Goal: Task Accomplishment & Management: Use online tool/utility

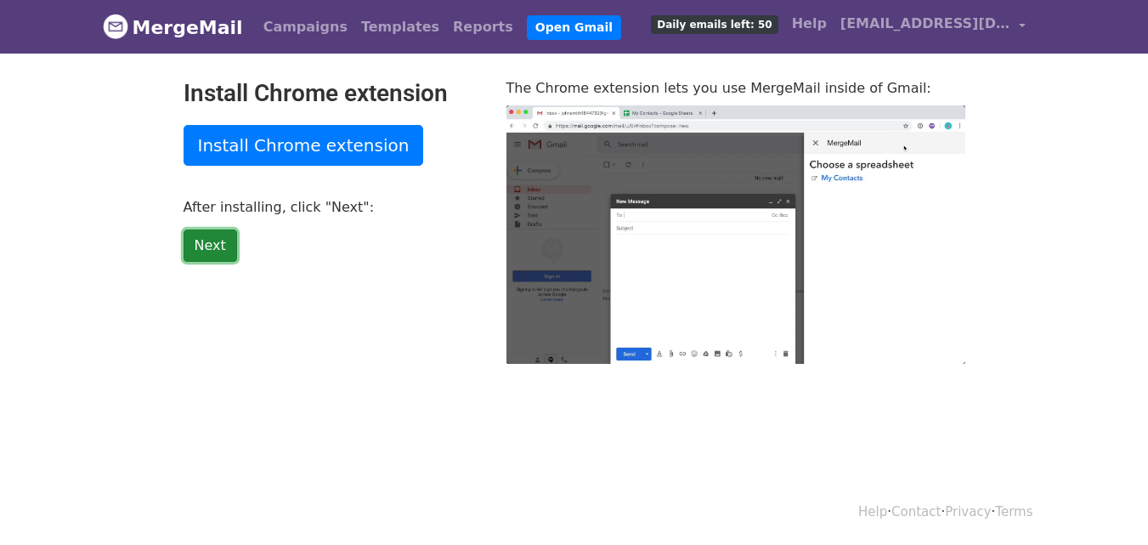
click at [219, 253] on link "Next" at bounding box center [211, 245] width 54 height 32
type input "14.98"
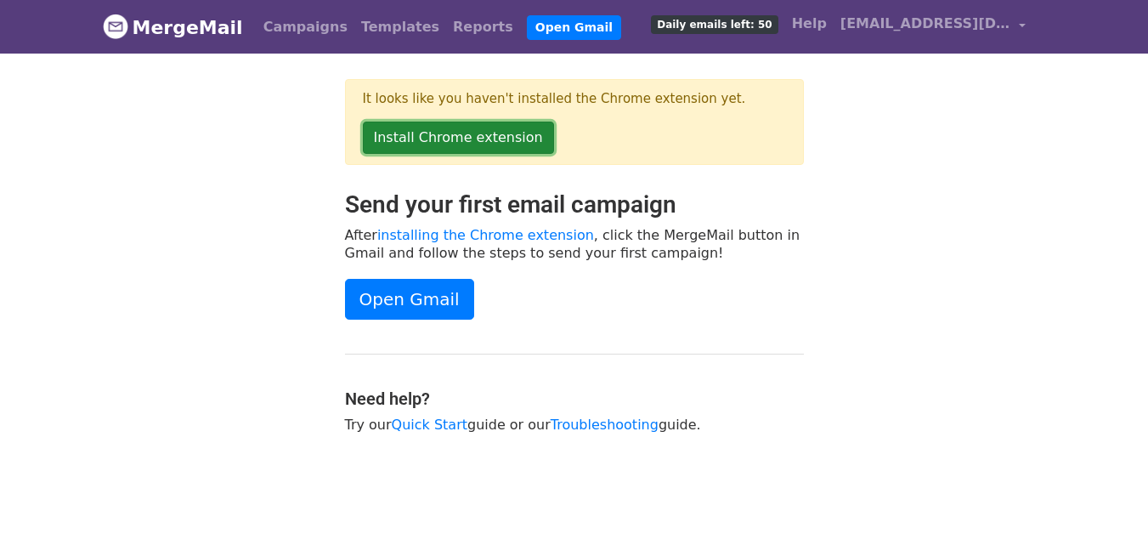
click at [494, 148] on link "Install Chrome extension" at bounding box center [458, 137] width 191 height 32
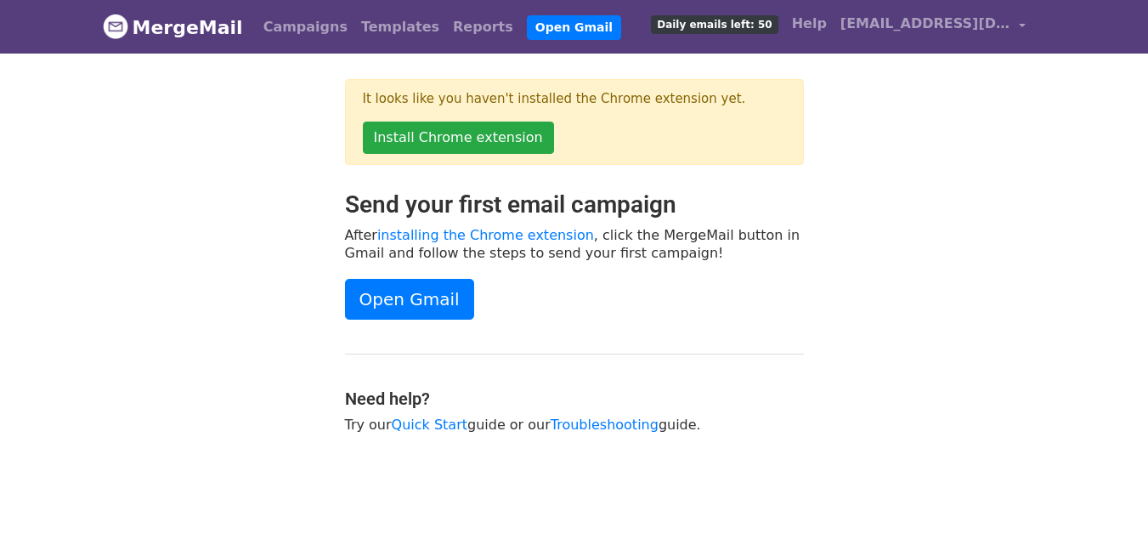
click at [654, 143] on p "Install Chrome extension" at bounding box center [574, 137] width 423 height 32
click at [418, 296] on link "Open Gmail" at bounding box center [409, 299] width 129 height 41
